Goal: Transaction & Acquisition: Download file/media

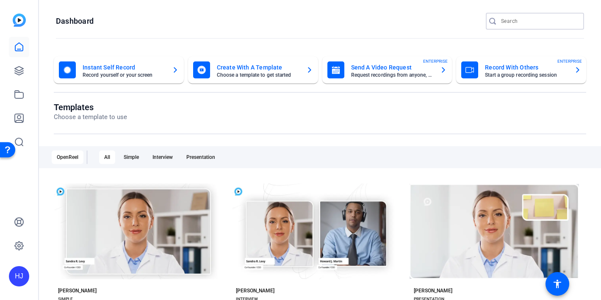
click at [522, 19] on input "Search" at bounding box center [539, 21] width 76 height 10
paste input "Langan Engineering & Environmental Services x Employee Testimonial"
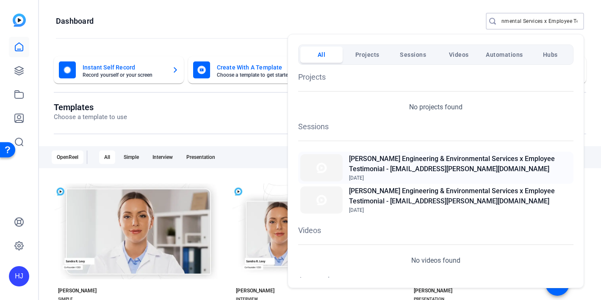
type input "Langan Engineering & Environmental Services x Employee Testimonial"
click at [422, 168] on h2 "[PERSON_NAME] Engineering & Environmental Services x Employee Testimonial - [EM…" at bounding box center [460, 164] width 222 height 20
click at [514, 23] on div at bounding box center [300, 150] width 601 height 300
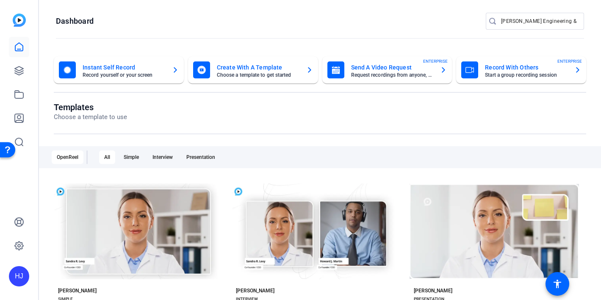
click at [514, 23] on input "Langan Engineering & Environmental Services x Employee Testimonial" at bounding box center [539, 21] width 76 height 10
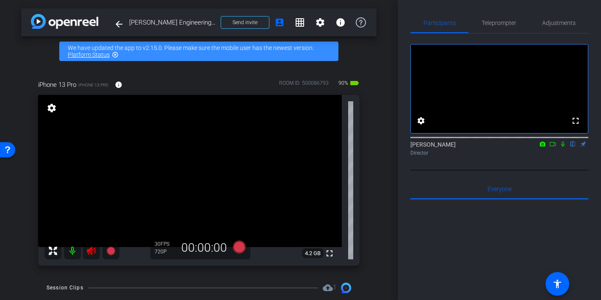
click at [92, 250] on icon at bounding box center [91, 251] width 9 height 8
click at [553, 24] on span "Adjustments" at bounding box center [558, 23] width 33 height 6
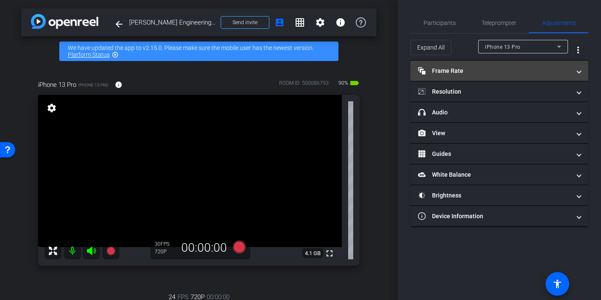
click at [481, 70] on mat-panel-title "Frame Rate Frame Rate" at bounding box center [494, 71] width 153 height 9
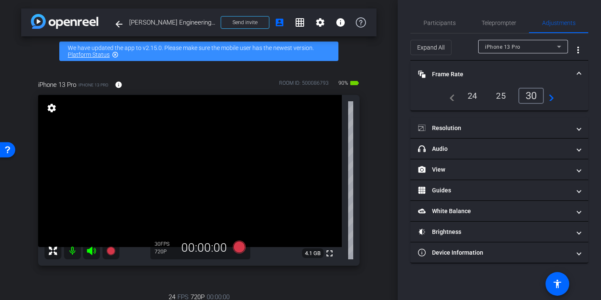
click at [476, 99] on div "24" at bounding box center [472, 96] width 22 height 14
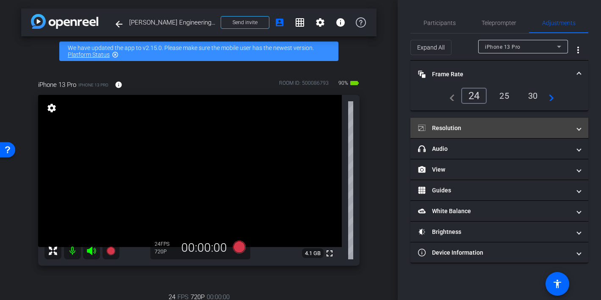
click at [471, 130] on mat-panel-title "Resolution" at bounding box center [494, 128] width 153 height 9
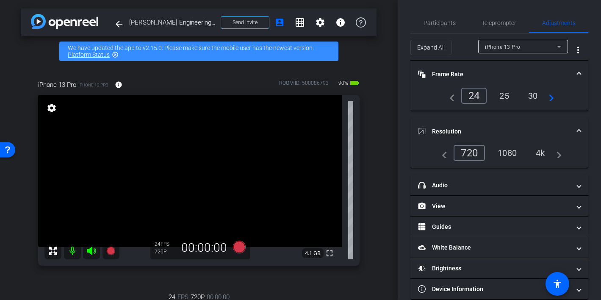
click at [503, 150] on div "1080" at bounding box center [507, 153] width 32 height 14
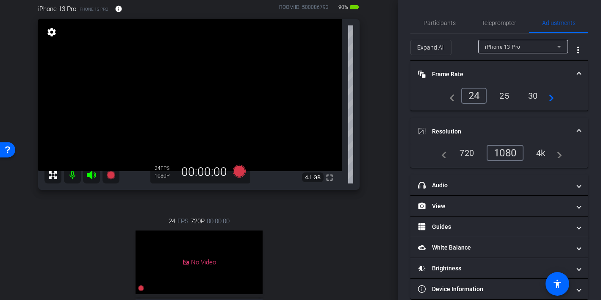
scroll to position [79, 0]
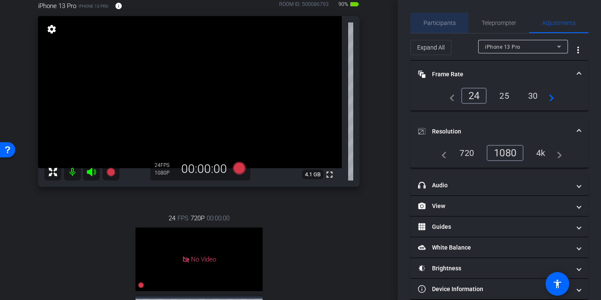
click at [440, 26] on span "Participants" at bounding box center [440, 23] width 32 height 6
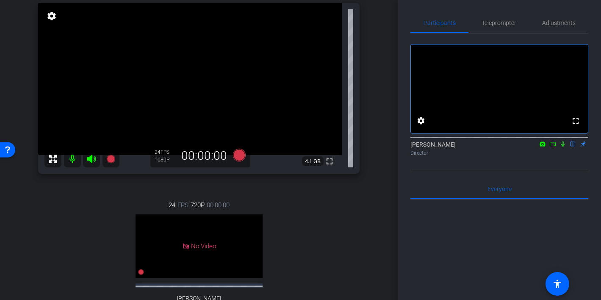
scroll to position [83, 0]
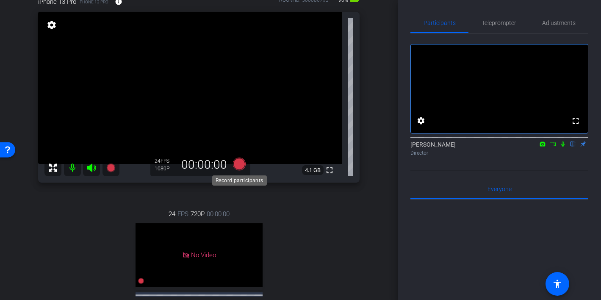
click at [237, 162] on icon at bounding box center [239, 164] width 13 height 13
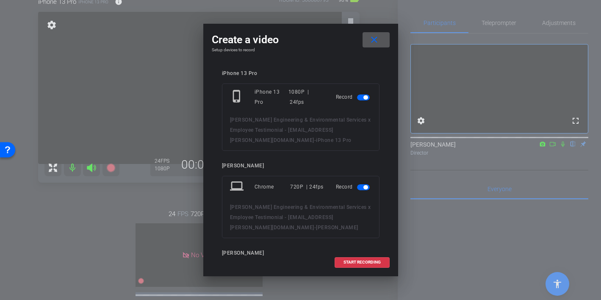
click at [359, 183] on mat-slide-toggle at bounding box center [364, 187] width 14 height 10
click at [361, 188] on span "button" at bounding box center [363, 187] width 13 height 6
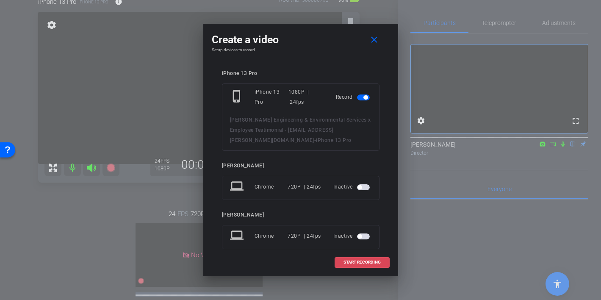
click at [357, 264] on span "START RECORDING" at bounding box center [362, 262] width 37 height 4
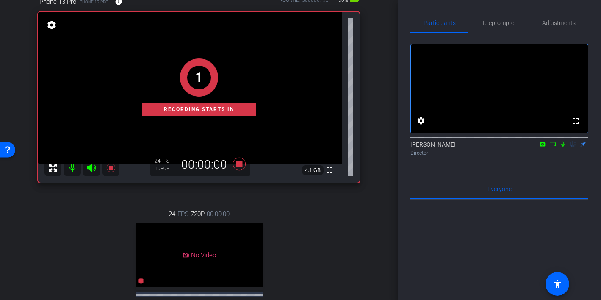
click at [564, 147] on icon at bounding box center [563, 144] width 7 height 6
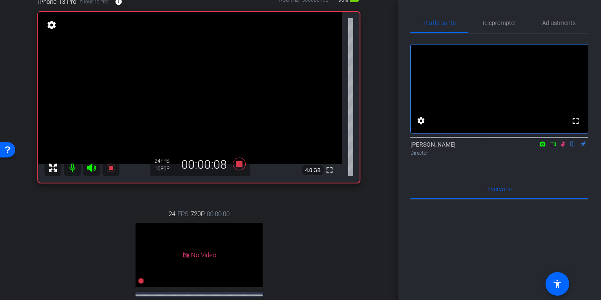
click at [564, 147] on icon at bounding box center [563, 145] width 5 height 6
click at [561, 148] on mat-icon at bounding box center [563, 144] width 10 height 8
click at [564, 147] on icon at bounding box center [563, 144] width 7 height 6
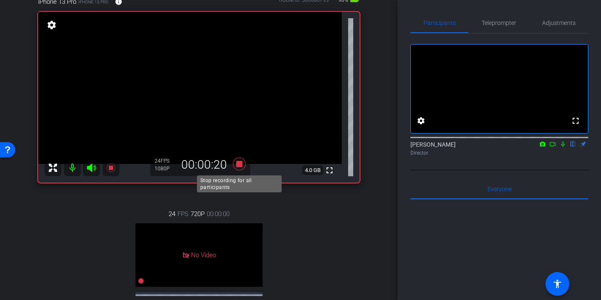
click at [242, 166] on icon at bounding box center [239, 164] width 13 height 13
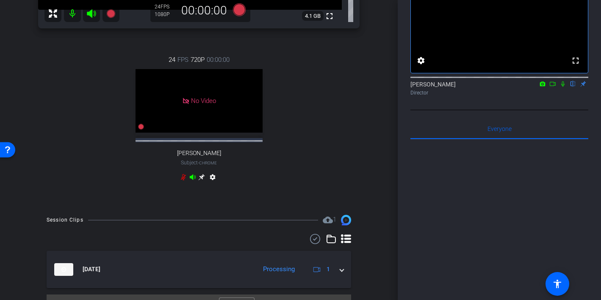
scroll to position [255, 0]
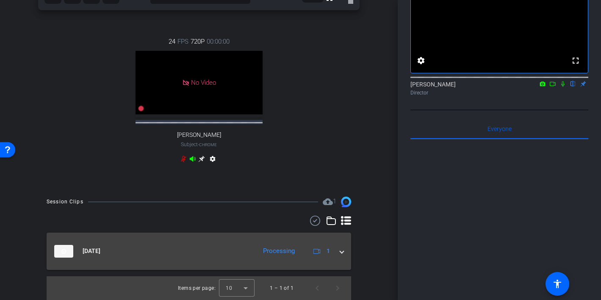
click at [343, 255] on span at bounding box center [341, 251] width 3 height 9
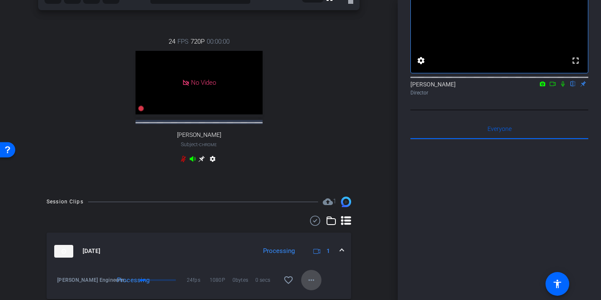
click at [307, 282] on mat-icon "more_horiz" at bounding box center [311, 280] width 10 height 10
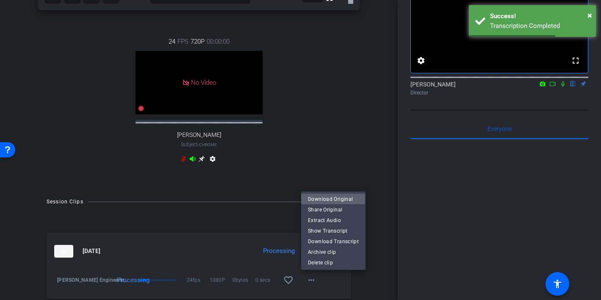
click at [322, 200] on span "Download Original" at bounding box center [333, 199] width 51 height 10
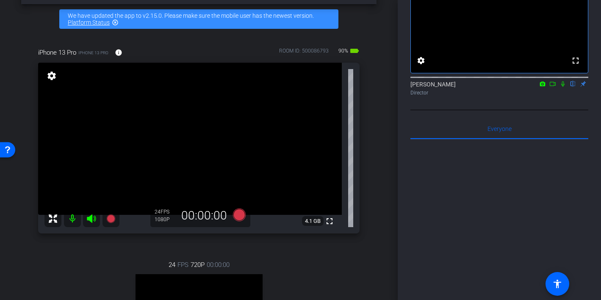
scroll to position [36, 0]
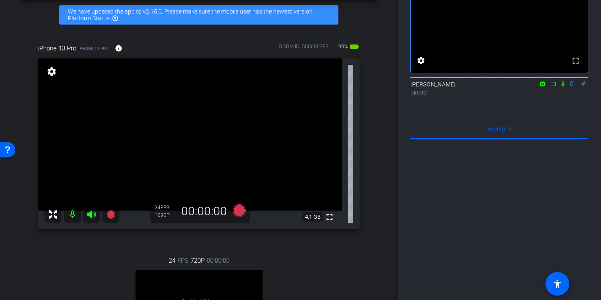
click at [92, 215] on icon at bounding box center [91, 214] width 9 height 8
click at [75, 217] on mat-icon at bounding box center [72, 214] width 17 height 17
click at [93, 215] on icon at bounding box center [91, 214] width 10 height 10
click at [72, 213] on mat-icon at bounding box center [72, 214] width 17 height 17
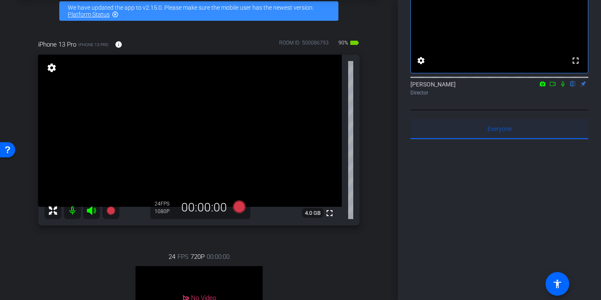
scroll to position [59, 0]
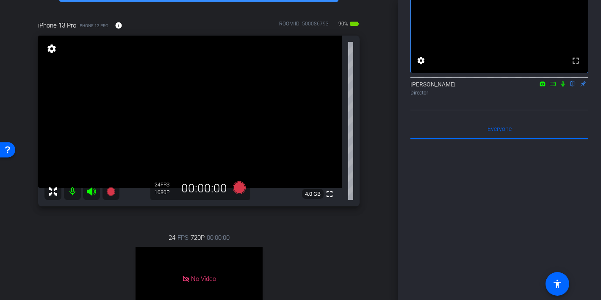
click at [239, 189] on icon at bounding box center [239, 187] width 13 height 13
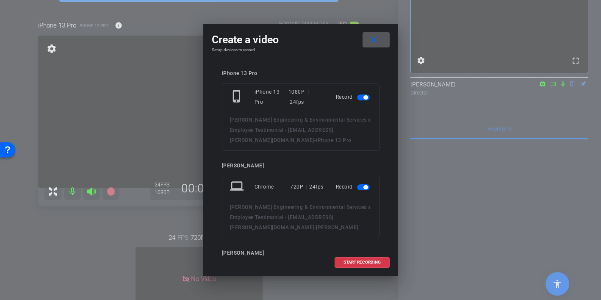
click at [361, 190] on span "button" at bounding box center [363, 187] width 13 height 6
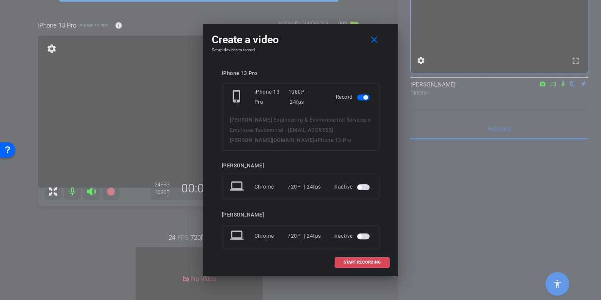
click at [350, 262] on span "START RECORDING" at bounding box center [362, 262] width 37 height 4
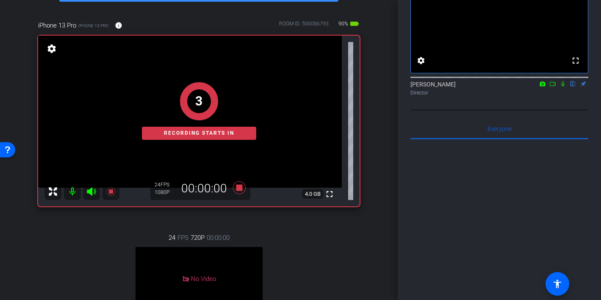
click at [552, 87] on icon at bounding box center [553, 84] width 7 height 6
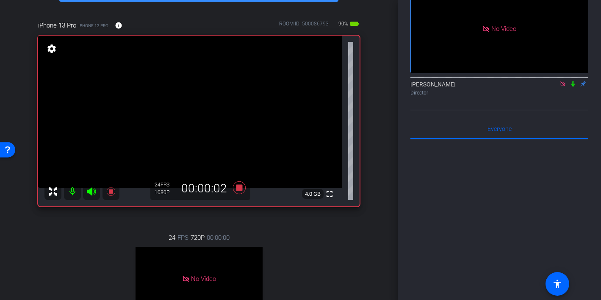
click at [573, 87] on icon at bounding box center [573, 84] width 3 height 6
click at [573, 87] on icon at bounding box center [573, 84] width 5 height 6
click at [574, 87] on icon at bounding box center [573, 84] width 3 height 6
click at [574, 87] on icon at bounding box center [573, 84] width 7 height 6
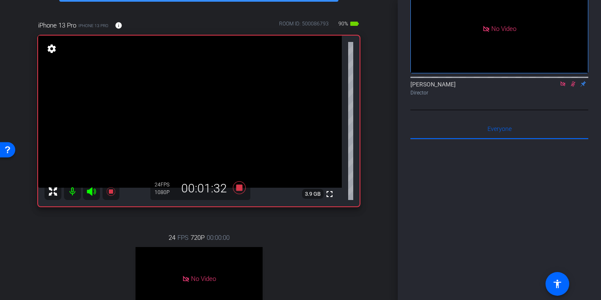
click at [575, 87] on icon at bounding box center [573, 84] width 7 height 6
click at [573, 87] on icon at bounding box center [573, 84] width 5 height 6
click at [573, 87] on icon at bounding box center [573, 84] width 7 height 6
click at [573, 87] on icon at bounding box center [573, 84] width 5 height 6
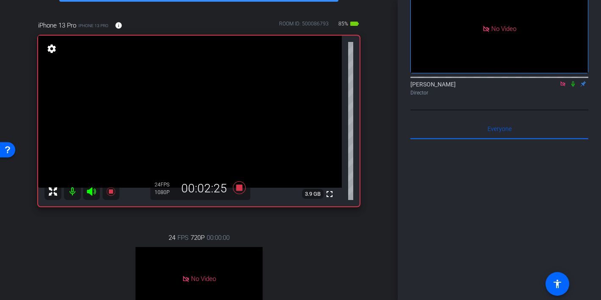
click at [574, 87] on icon at bounding box center [573, 84] width 7 height 6
click at [573, 87] on icon at bounding box center [573, 84] width 7 height 6
click at [575, 87] on icon at bounding box center [573, 84] width 7 height 6
click at [573, 87] on icon at bounding box center [573, 84] width 5 height 6
click at [575, 87] on icon at bounding box center [573, 84] width 7 height 6
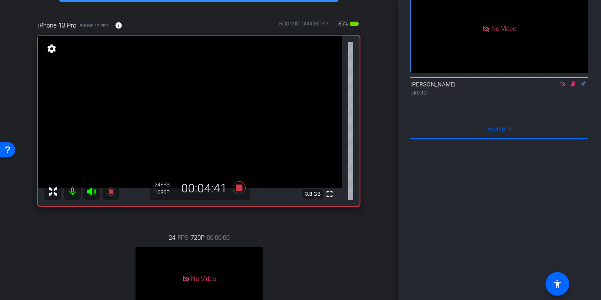
click at [572, 87] on icon at bounding box center [573, 84] width 7 height 6
click at [573, 87] on icon at bounding box center [573, 84] width 7 height 6
click at [575, 88] on mat-icon at bounding box center [573, 84] width 10 height 8
click at [575, 87] on icon at bounding box center [573, 84] width 7 height 6
click at [574, 87] on icon at bounding box center [573, 84] width 7 height 6
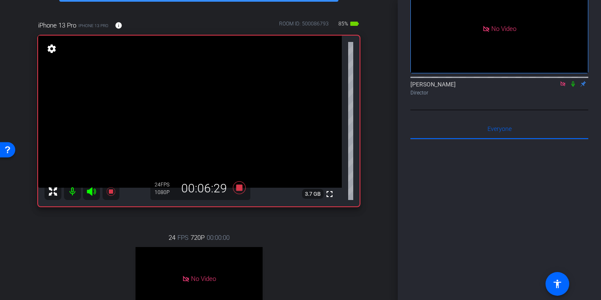
click at [570, 87] on icon at bounding box center [573, 84] width 7 height 6
click at [571, 87] on icon at bounding box center [573, 84] width 7 height 6
click at [574, 87] on icon at bounding box center [573, 84] width 7 height 6
click at [572, 87] on icon at bounding box center [573, 84] width 7 height 6
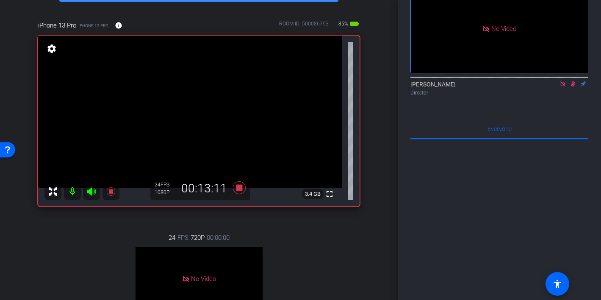
click at [572, 87] on icon at bounding box center [573, 84] width 7 height 6
click at [572, 88] on mat-icon at bounding box center [573, 84] width 10 height 8
click at [574, 87] on icon at bounding box center [573, 84] width 7 height 6
click at [573, 87] on icon at bounding box center [573, 84] width 7 height 6
click at [572, 87] on icon at bounding box center [573, 84] width 5 height 6
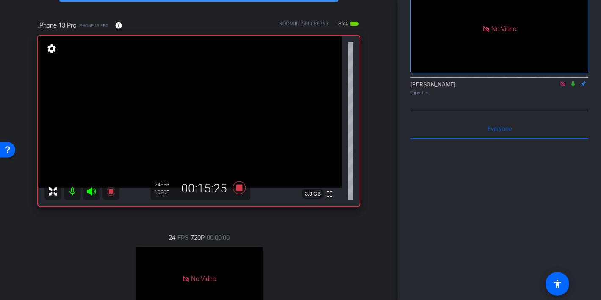
click at [574, 97] on div "Heather Jacoby Director" at bounding box center [500, 88] width 178 height 17
click at [574, 87] on icon at bounding box center [573, 84] width 3 height 6
click at [572, 87] on icon at bounding box center [573, 84] width 5 height 6
click at [574, 87] on icon at bounding box center [573, 84] width 7 height 6
click at [573, 87] on icon at bounding box center [573, 84] width 5 height 6
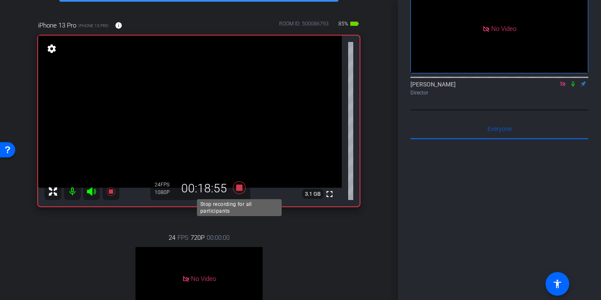
click at [239, 188] on icon at bounding box center [239, 187] width 13 height 13
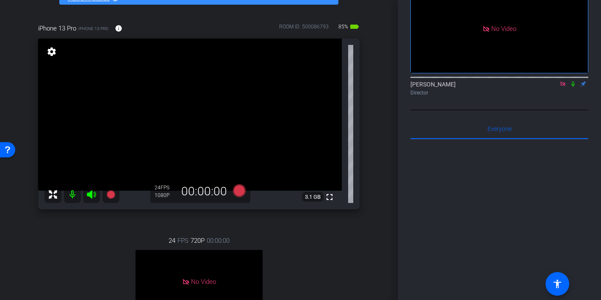
scroll to position [55, 0]
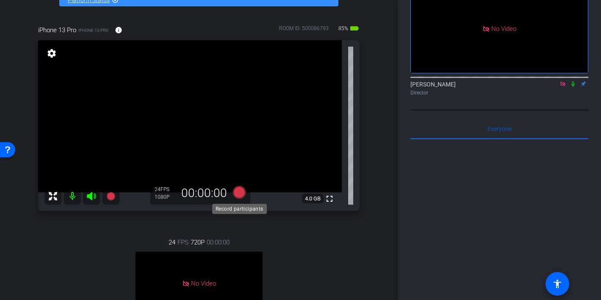
click at [239, 192] on icon at bounding box center [239, 192] width 13 height 13
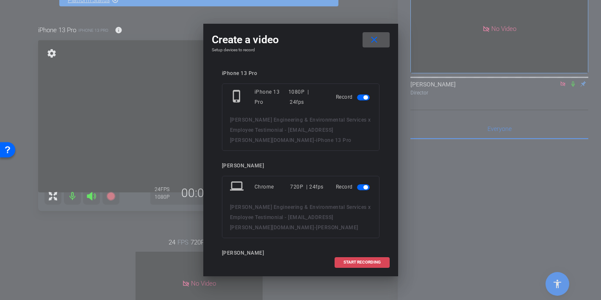
click at [353, 262] on span "START RECORDING" at bounding box center [362, 262] width 37 height 4
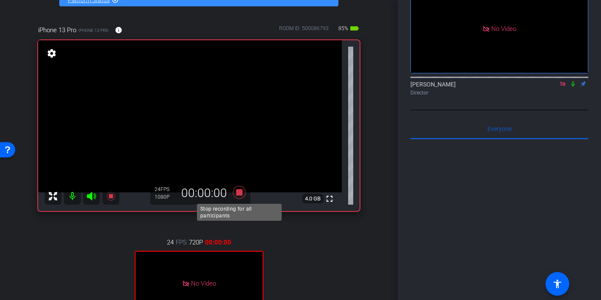
click at [240, 195] on icon at bounding box center [239, 192] width 13 height 13
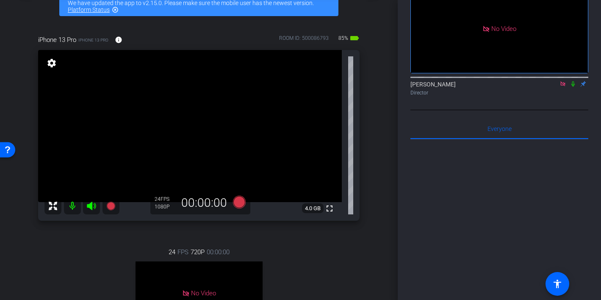
scroll to position [46, 0]
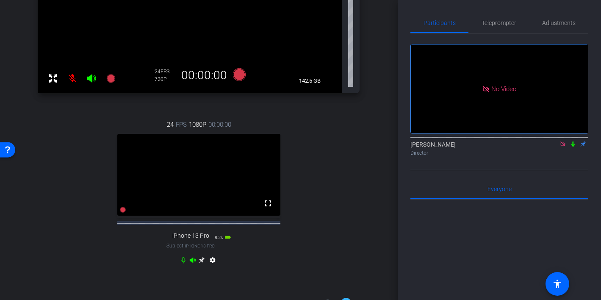
scroll to position [299, 0]
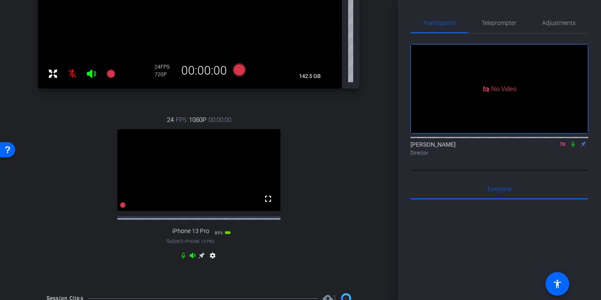
click at [202, 259] on icon at bounding box center [202, 256] width 6 height 6
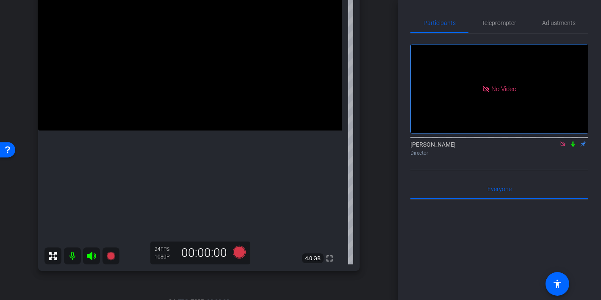
scroll to position [119, 0]
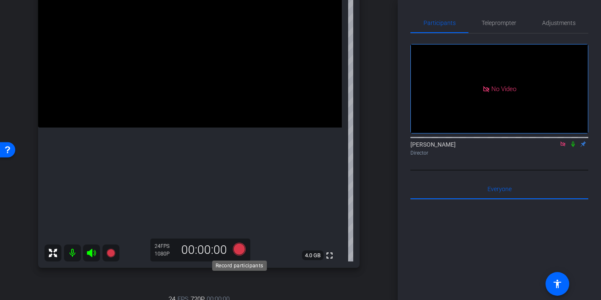
click at [236, 252] on icon at bounding box center [239, 249] width 13 height 13
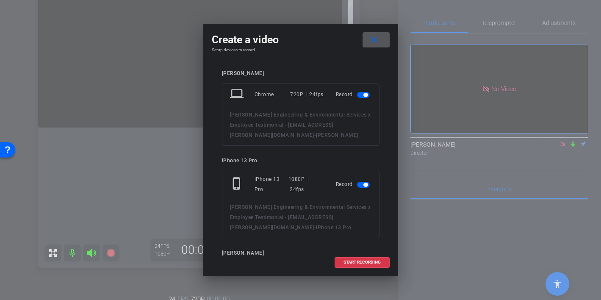
click at [359, 94] on span "button" at bounding box center [363, 95] width 13 height 6
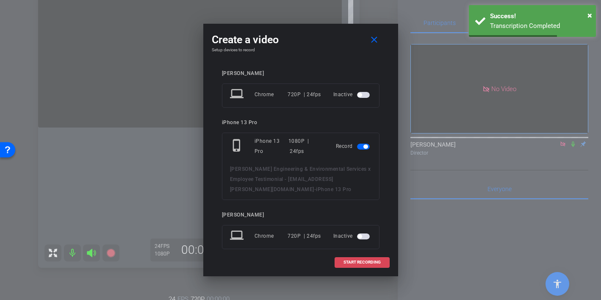
click at [347, 263] on span "START RECORDING" at bounding box center [362, 262] width 37 height 4
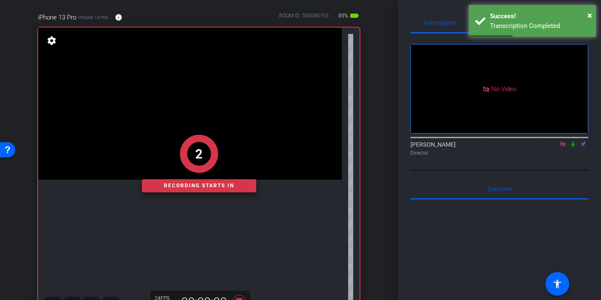
scroll to position [70, 0]
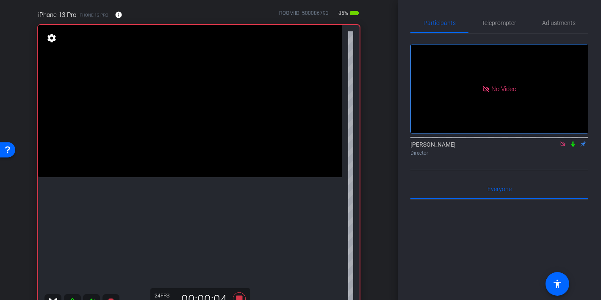
click at [572, 147] on icon at bounding box center [573, 145] width 3 height 6
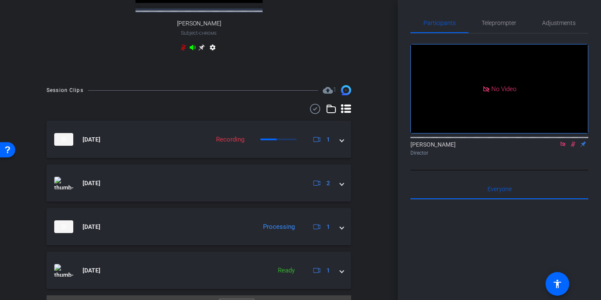
scroll to position [489, 0]
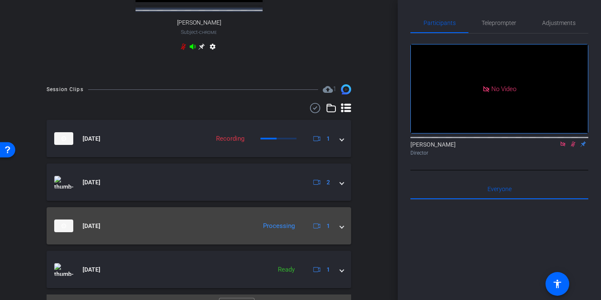
click at [341, 224] on span at bounding box center [341, 226] width 3 height 9
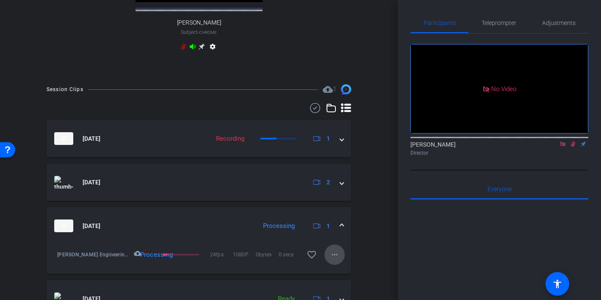
click at [336, 250] on mat-icon "more_horiz" at bounding box center [335, 255] width 10 height 10
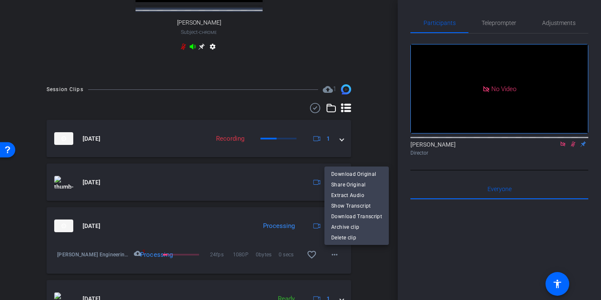
click at [364, 138] on div at bounding box center [300, 150] width 601 height 300
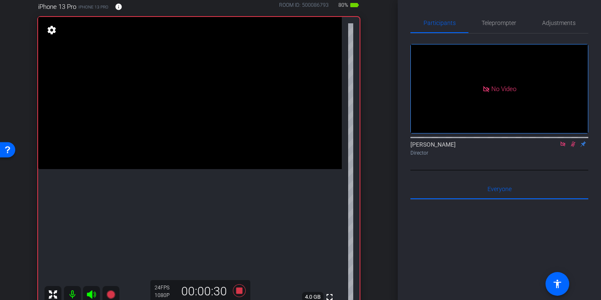
scroll to position [78, 0]
click at [573, 147] on icon at bounding box center [573, 145] width 5 height 6
click at [573, 147] on icon at bounding box center [573, 145] width 3 height 6
click at [573, 147] on icon at bounding box center [573, 145] width 5 height 6
click at [573, 147] on icon at bounding box center [573, 144] width 7 height 6
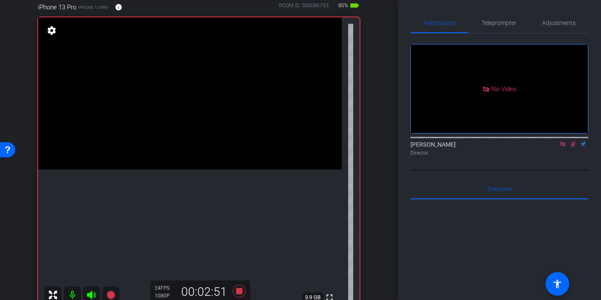
click at [573, 147] on icon at bounding box center [573, 144] width 7 height 6
click at [570, 157] on div "Director" at bounding box center [500, 153] width 178 height 8
click at [574, 147] on icon at bounding box center [573, 144] width 7 height 6
click at [572, 147] on icon at bounding box center [573, 144] width 7 height 6
click at [239, 292] on icon at bounding box center [239, 291] width 13 height 13
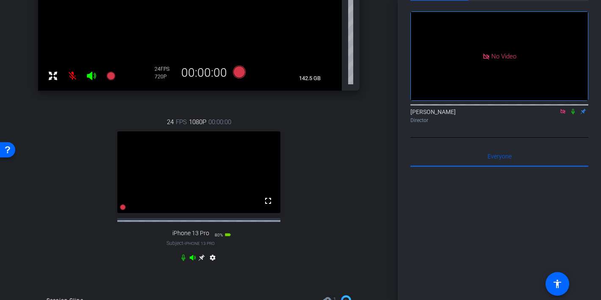
scroll to position [306, 0]
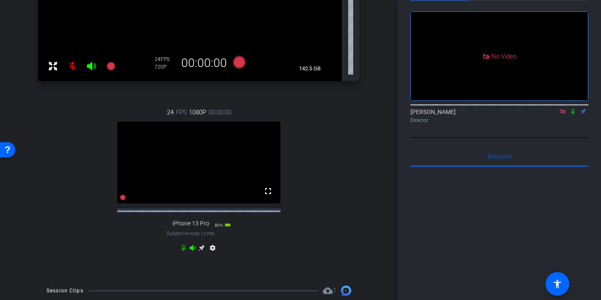
click at [201, 251] on icon at bounding box center [202, 248] width 6 height 6
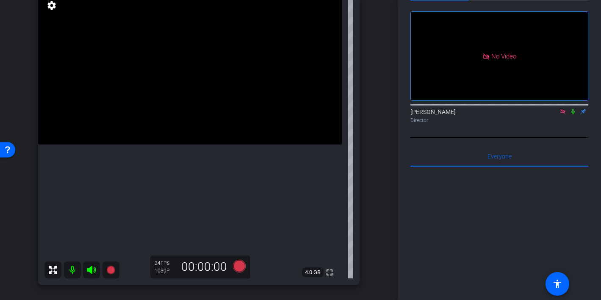
scroll to position [112, 0]
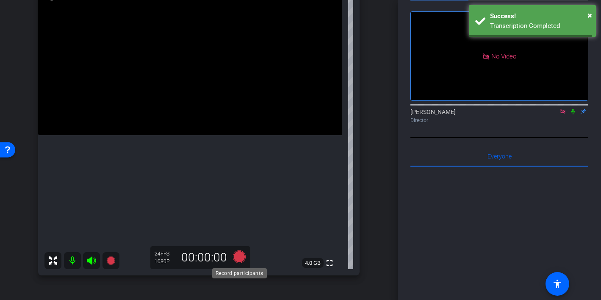
click at [239, 254] on icon at bounding box center [239, 256] width 13 height 13
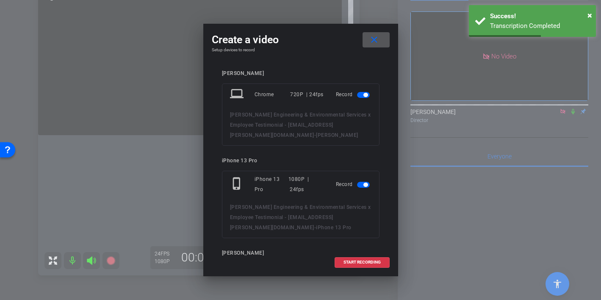
click at [358, 95] on span "button" at bounding box center [363, 95] width 13 height 6
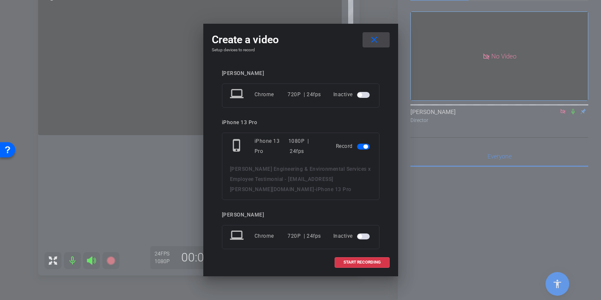
click at [376, 37] on mat-icon "close" at bounding box center [374, 40] width 11 height 11
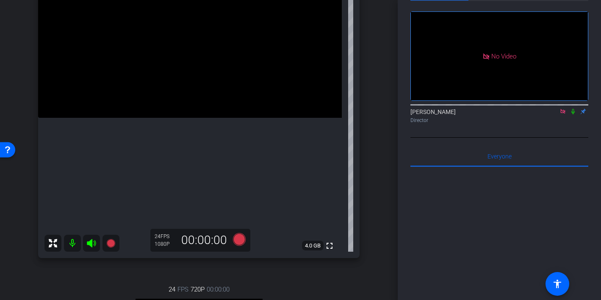
scroll to position [135, 0]
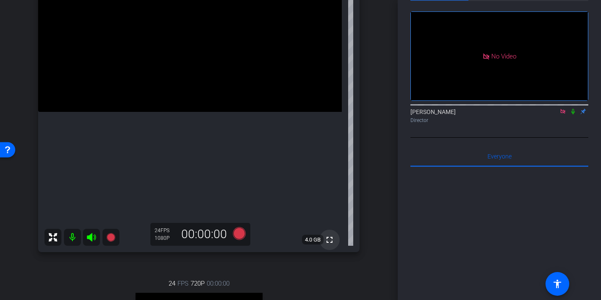
click at [325, 240] on mat-icon "fullscreen" at bounding box center [330, 240] width 10 height 10
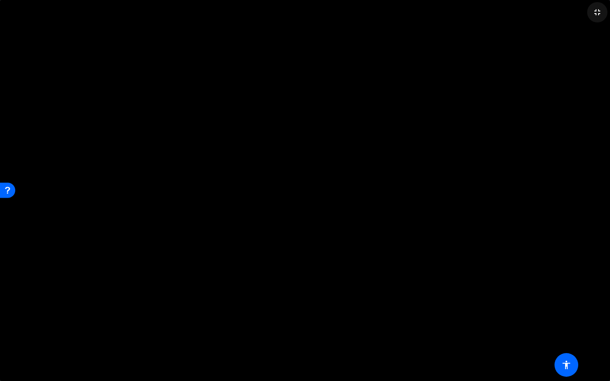
click at [600, 9] on mat-icon "fullscreen_exit" at bounding box center [597, 12] width 10 height 10
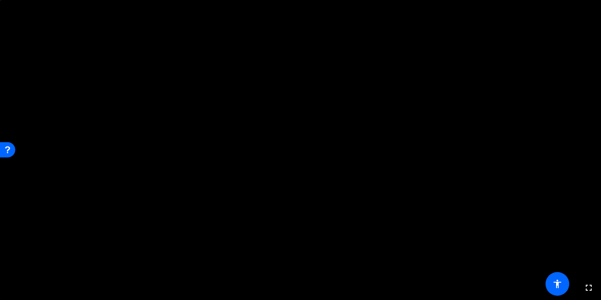
scroll to position [87, 0]
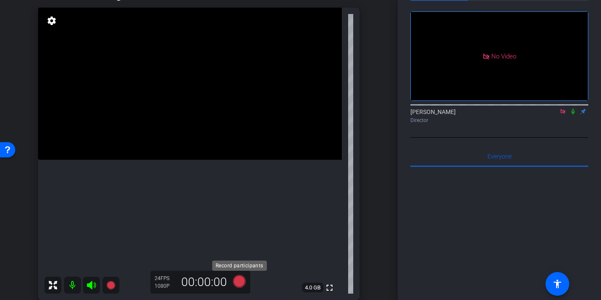
click at [237, 279] on icon at bounding box center [239, 281] width 13 height 13
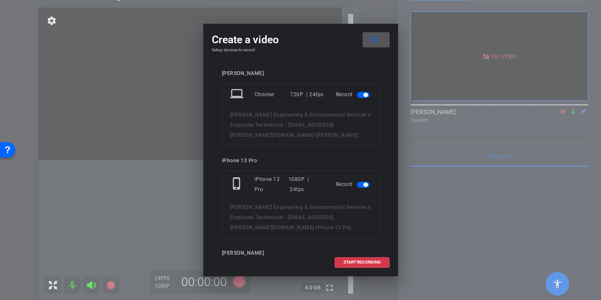
click at [361, 94] on span "button" at bounding box center [363, 95] width 13 height 6
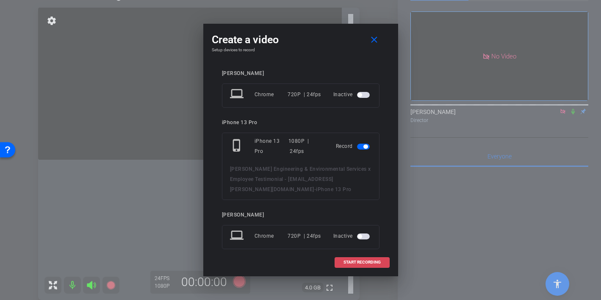
click at [351, 261] on span "START RECORDING" at bounding box center [362, 262] width 37 height 4
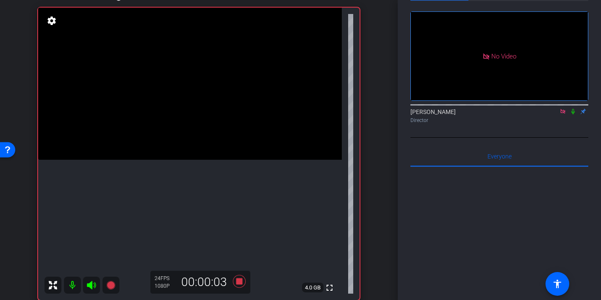
click at [575, 108] on div at bounding box center [500, 104] width 178 height 7
click at [573, 124] on div "Heather Jacoby Director" at bounding box center [500, 116] width 178 height 17
click at [573, 114] on icon at bounding box center [573, 112] width 3 height 6
click at [574, 114] on icon at bounding box center [573, 112] width 5 height 6
click at [574, 114] on icon at bounding box center [573, 112] width 3 height 6
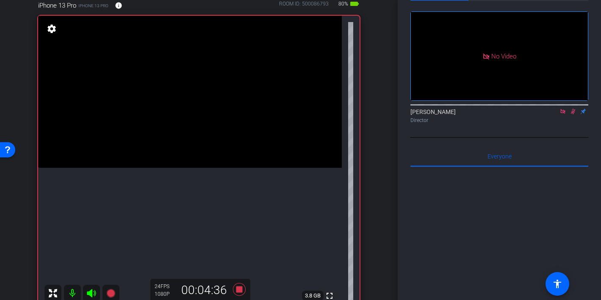
scroll to position [75, 0]
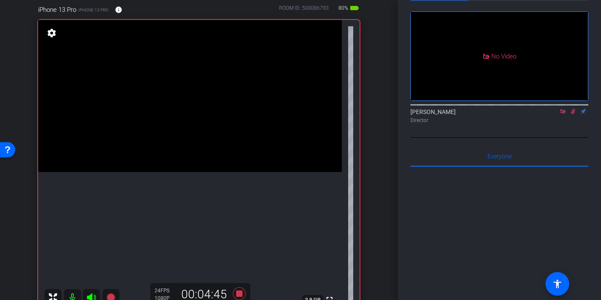
click at [572, 114] on icon at bounding box center [573, 111] width 7 height 6
click at [573, 114] on icon at bounding box center [573, 111] width 7 height 6
click at [574, 114] on icon at bounding box center [573, 111] width 7 height 6
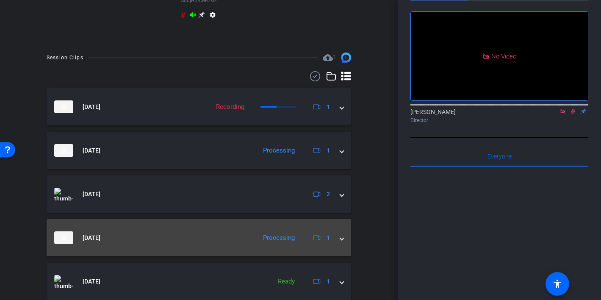
scroll to position [525, 0]
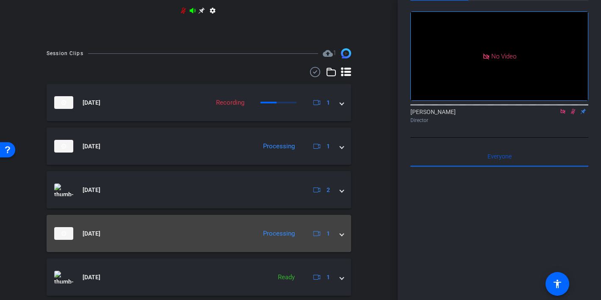
click at [342, 235] on span at bounding box center [341, 233] width 3 height 9
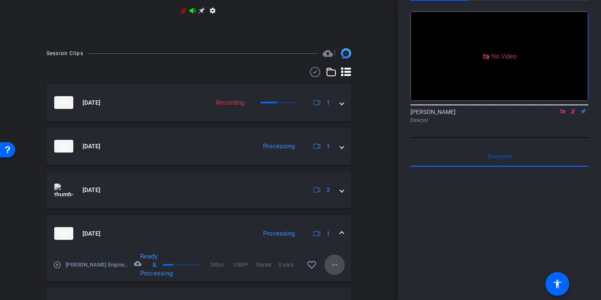
click at [337, 260] on mat-icon "more_horiz" at bounding box center [335, 265] width 10 height 10
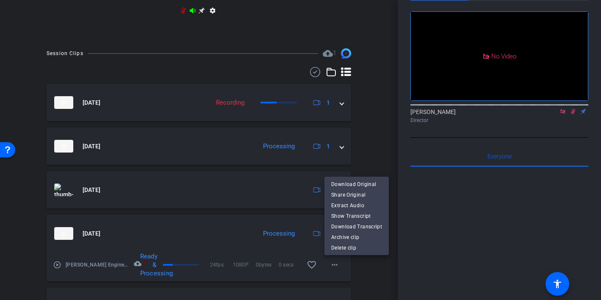
click at [367, 143] on div at bounding box center [300, 150] width 601 height 300
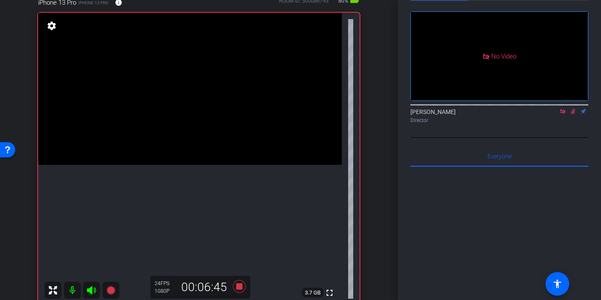
scroll to position [80, 0]
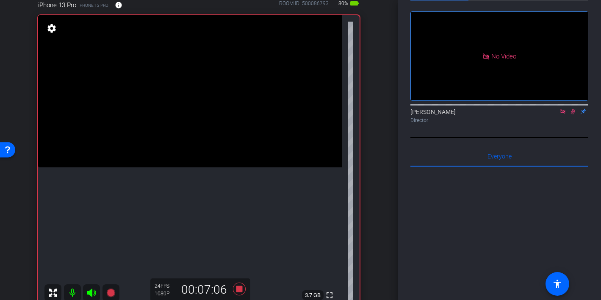
click at [574, 114] on icon at bounding box center [573, 112] width 5 height 6
click at [575, 114] on icon at bounding box center [573, 111] width 7 height 6
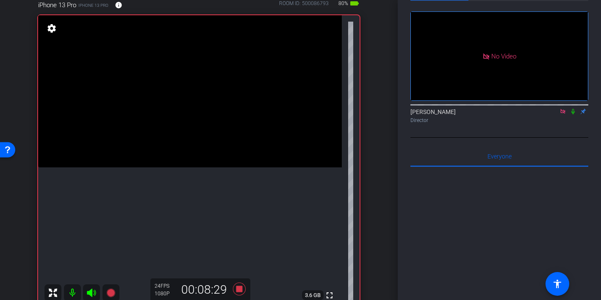
click at [575, 114] on icon at bounding box center [573, 111] width 7 height 6
click at [573, 114] on icon at bounding box center [573, 111] width 7 height 6
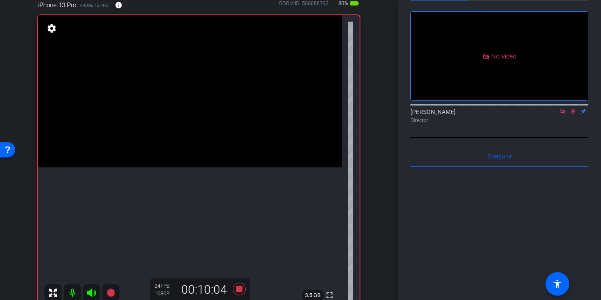
click at [574, 114] on icon at bounding box center [573, 111] width 7 height 6
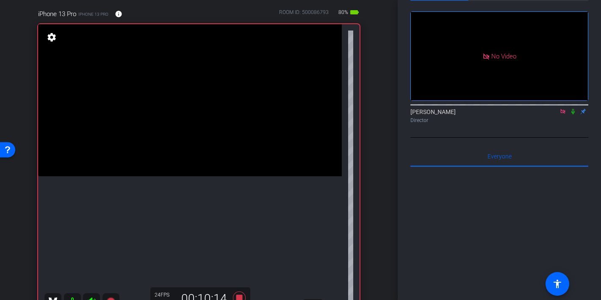
scroll to position [64, 0]
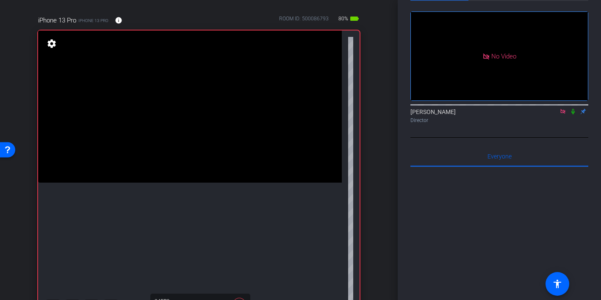
click at [575, 114] on icon at bounding box center [573, 111] width 7 height 6
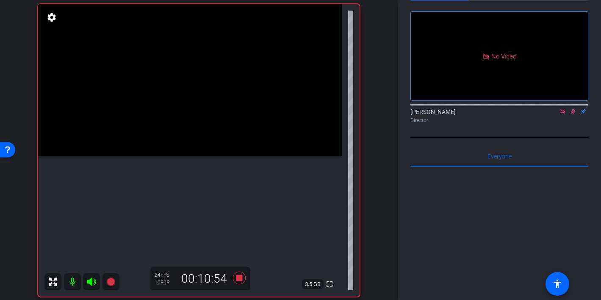
scroll to position [86, 0]
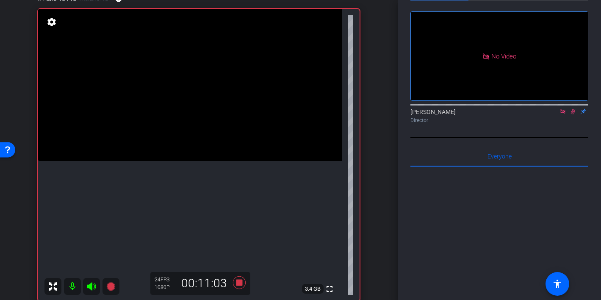
click at [573, 114] on icon at bounding box center [573, 111] width 7 height 6
click at [575, 114] on icon at bounding box center [573, 111] width 7 height 6
click at [574, 114] on icon at bounding box center [573, 112] width 5 height 6
click at [574, 114] on icon at bounding box center [573, 112] width 3 height 6
click at [574, 114] on icon at bounding box center [573, 112] width 5 height 6
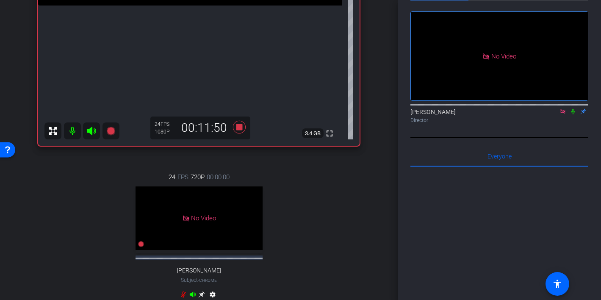
scroll to position [249, 0]
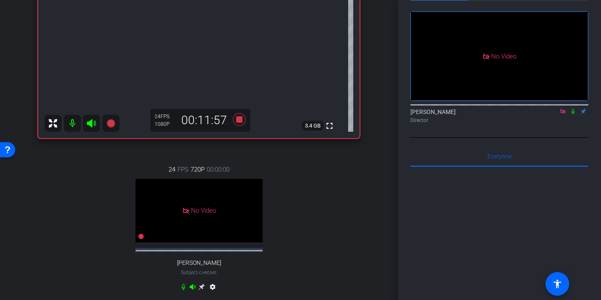
click at [574, 114] on icon at bounding box center [573, 111] width 7 height 6
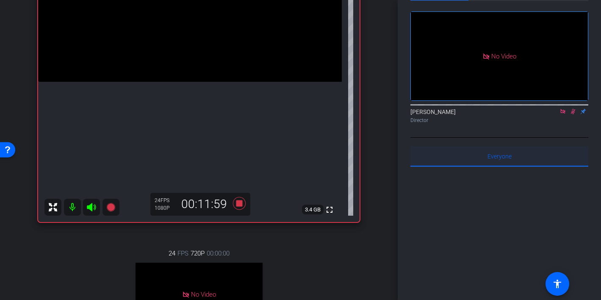
scroll to position [161, 0]
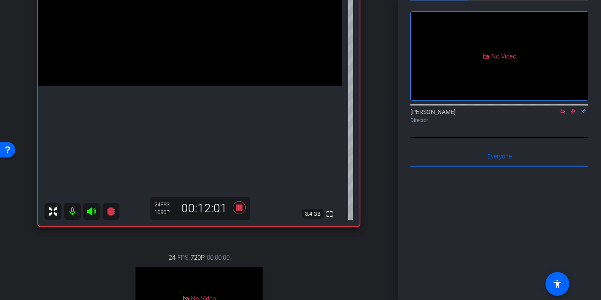
click at [574, 114] on icon at bounding box center [573, 112] width 5 height 6
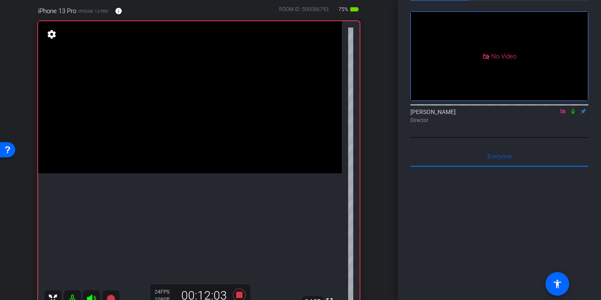
scroll to position [72, 0]
click at [573, 114] on icon at bounding box center [573, 111] width 7 height 6
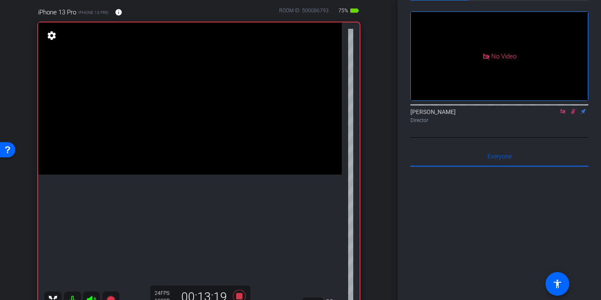
click at [573, 114] on icon at bounding box center [573, 112] width 5 height 6
click at [573, 114] on icon at bounding box center [573, 111] width 7 height 6
click at [573, 114] on icon at bounding box center [573, 112] width 5 height 6
click at [573, 114] on icon at bounding box center [573, 111] width 7 height 6
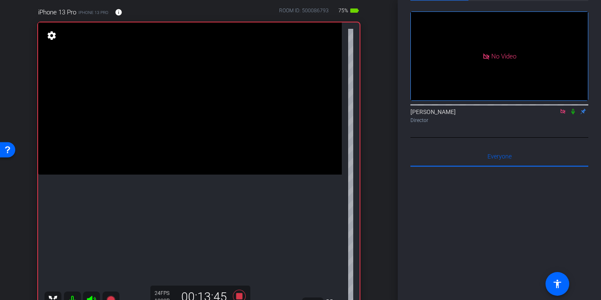
click at [573, 114] on icon at bounding box center [573, 111] width 7 height 6
click at [573, 114] on icon at bounding box center [573, 112] width 5 height 6
click at [573, 114] on icon at bounding box center [573, 111] width 7 height 6
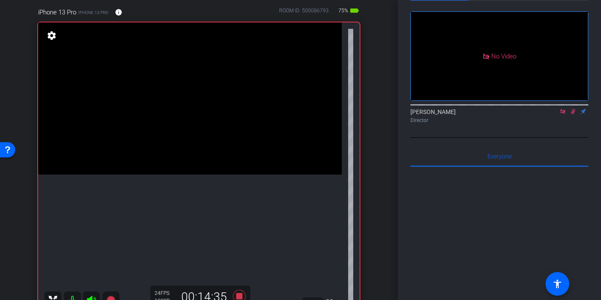
click at [573, 114] on icon at bounding box center [573, 111] width 7 height 6
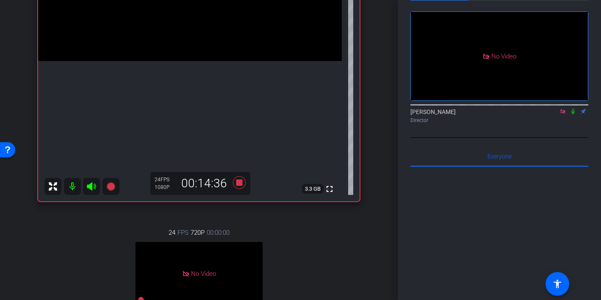
scroll to position [189, 0]
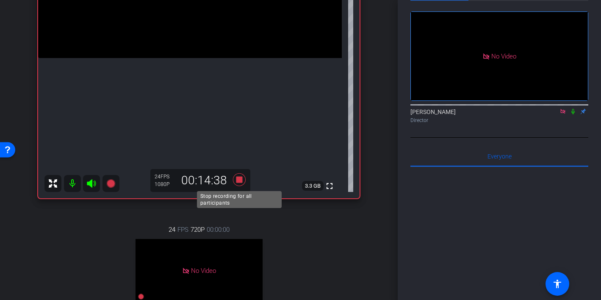
click at [239, 178] on icon at bounding box center [239, 179] width 13 height 13
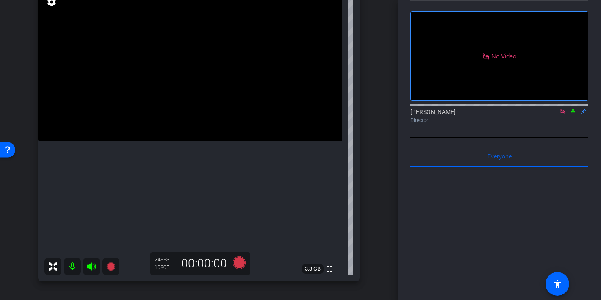
scroll to position [111, 0]
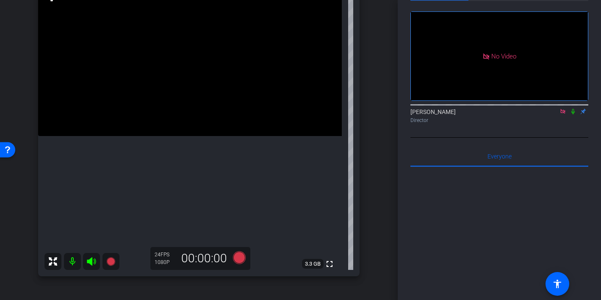
click at [563, 114] on icon at bounding box center [563, 111] width 7 height 6
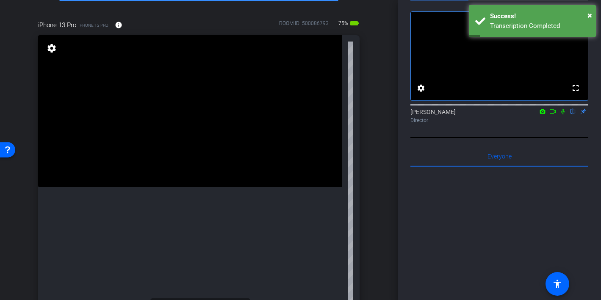
scroll to position [56, 0]
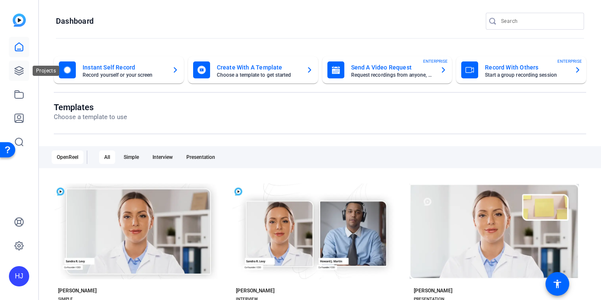
click at [18, 70] on icon at bounding box center [19, 71] width 8 height 8
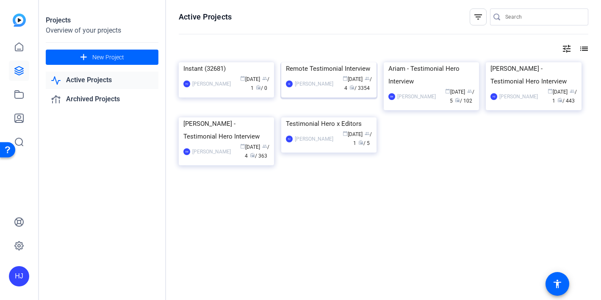
click at [348, 62] on img at bounding box center [328, 62] width 95 height 0
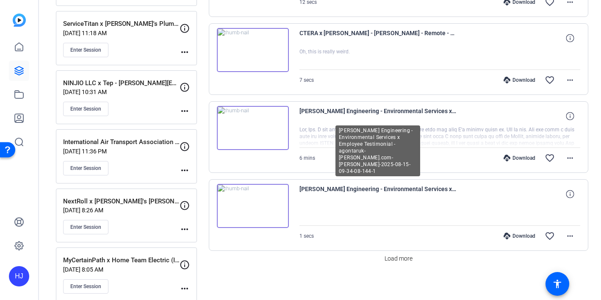
scroll to position [698, 0]
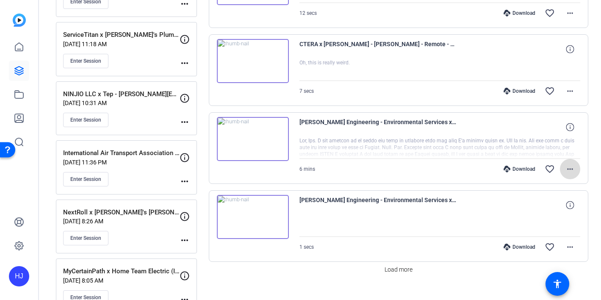
click at [568, 164] on mat-icon "more_horiz" at bounding box center [570, 169] width 10 height 10
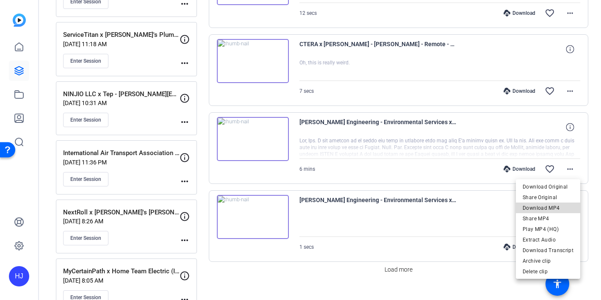
click at [558, 205] on span "Download MP4" at bounding box center [548, 208] width 51 height 10
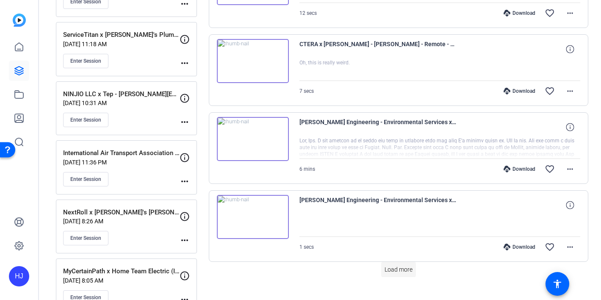
click at [410, 272] on span "Load more" at bounding box center [399, 269] width 28 height 9
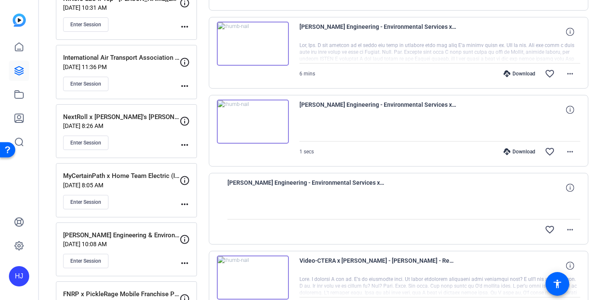
scroll to position [797, 0]
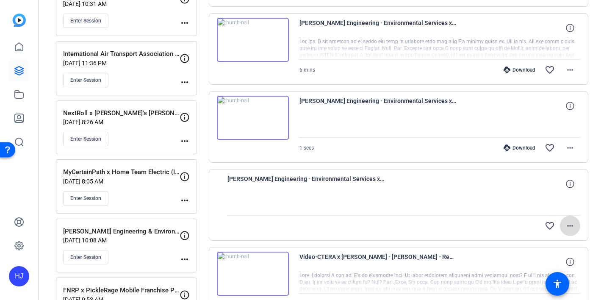
click at [574, 228] on mat-icon "more_horiz" at bounding box center [570, 226] width 10 height 10
click at [572, 226] on div at bounding box center [300, 150] width 601 height 300
click at [364, 180] on span "[PERSON_NAME] Engineering - Environmental Services x Employee Testimonial - ago…" at bounding box center [306, 184] width 157 height 20
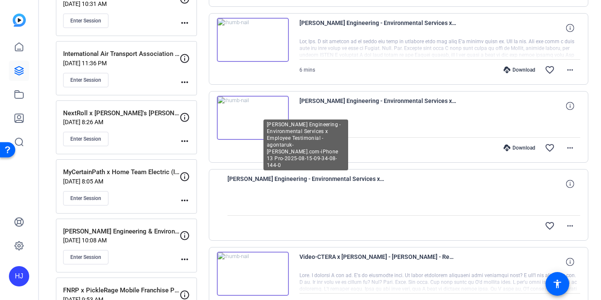
click at [362, 180] on span "[PERSON_NAME] Engineering - Environmental Services x Employee Testimonial - ago…" at bounding box center [306, 184] width 157 height 20
click at [366, 181] on span "[PERSON_NAME] Engineering - Environmental Services x Employee Testimonial - ago…" at bounding box center [306, 184] width 157 height 20
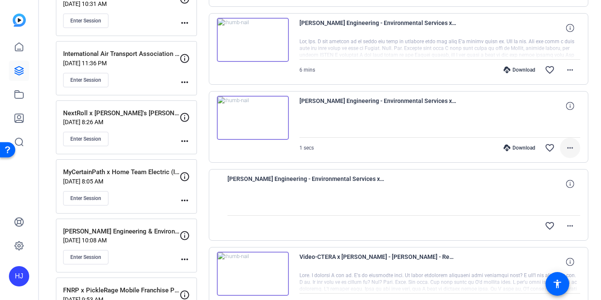
click at [569, 146] on mat-icon "more_horiz" at bounding box center [570, 148] width 10 height 10
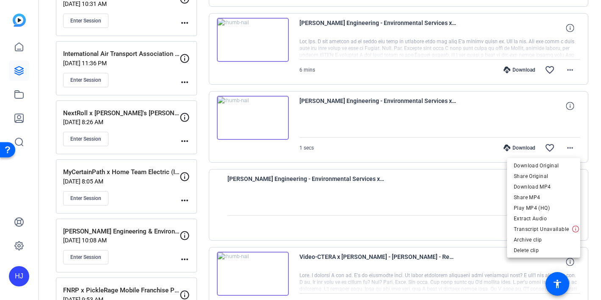
click at [461, 205] on div at bounding box center [300, 150] width 601 height 300
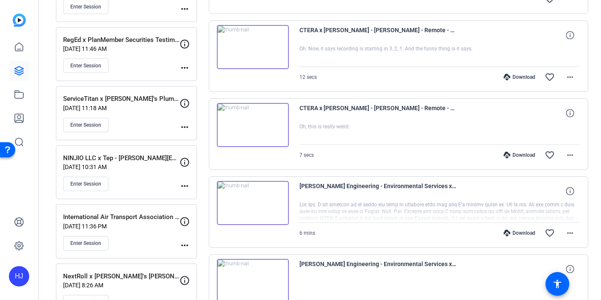
scroll to position [472, 0]
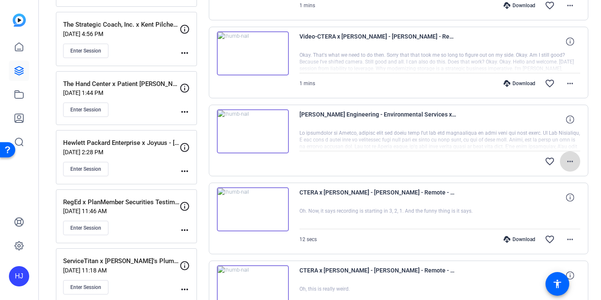
click at [568, 161] on mat-icon "more_horiz" at bounding box center [570, 161] width 10 height 10
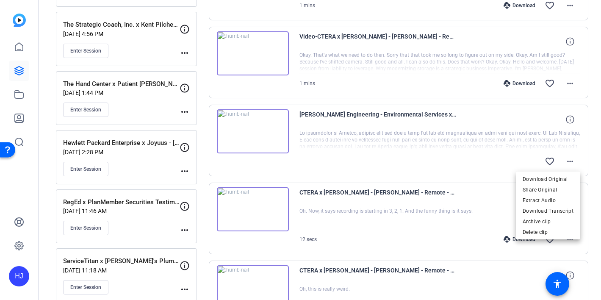
click at [469, 145] on div at bounding box center [300, 150] width 601 height 300
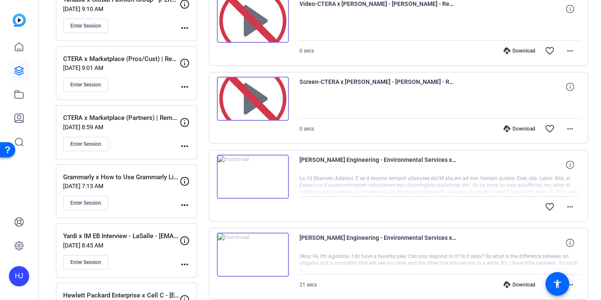
scroll to position [1206, 0]
